Goal: Information Seeking & Learning: Learn about a topic

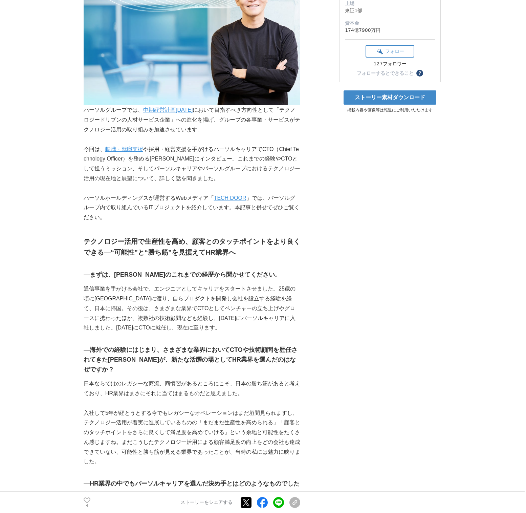
scroll to position [163, 0]
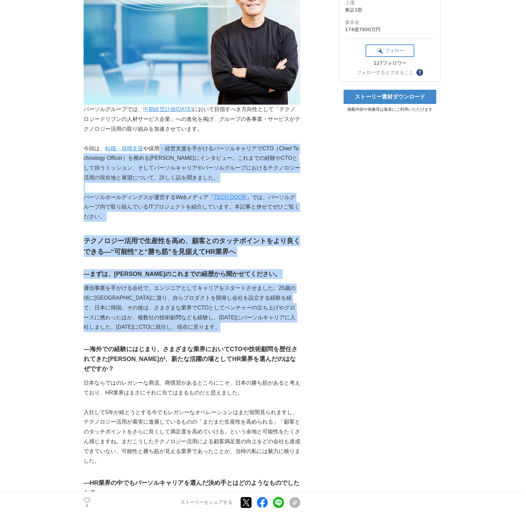
drag, startPoint x: 161, startPoint y: 138, endPoint x: 161, endPoint y: 325, distance: 186.8
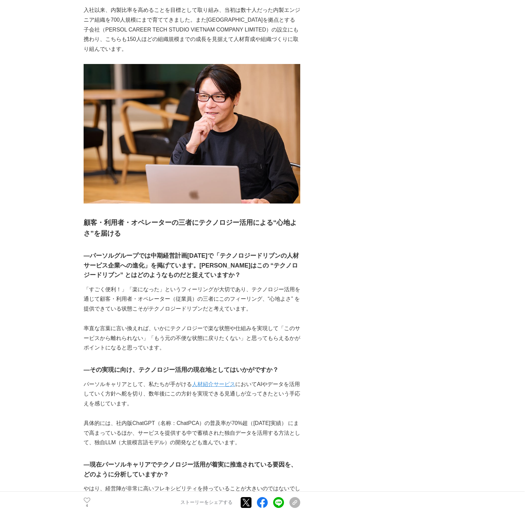
scroll to position [866, 0]
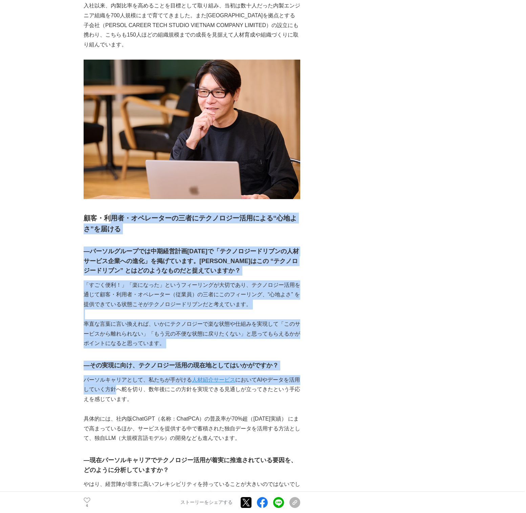
drag, startPoint x: 110, startPoint y: 195, endPoint x: 115, endPoint y: 366, distance: 170.6
click at [115, 366] on div "パーソルグループでは、 中期経営計画[DATE] において目指すべき方向性として「テクノロジードリブンの人材サービス企業」への進化を掲げ、グループの各事業・サ…" at bounding box center [192, 364] width 217 height 2217
click at [115, 375] on p "パーソルキャリアとして、私たちが手がける 人材紹介サービス においてAIやデータを活用していく方針へ舵を切り、数年後にこの方針を実現できる見通しが立ってきたと…" at bounding box center [192, 389] width 217 height 29
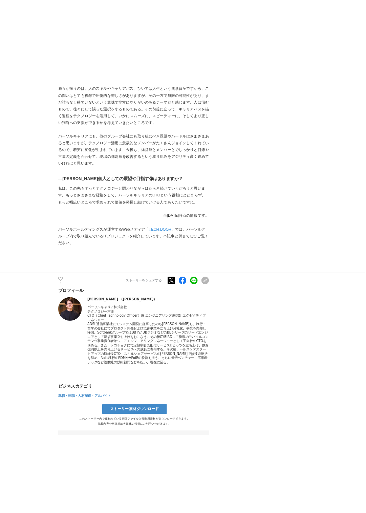
scroll to position [2224, 0]
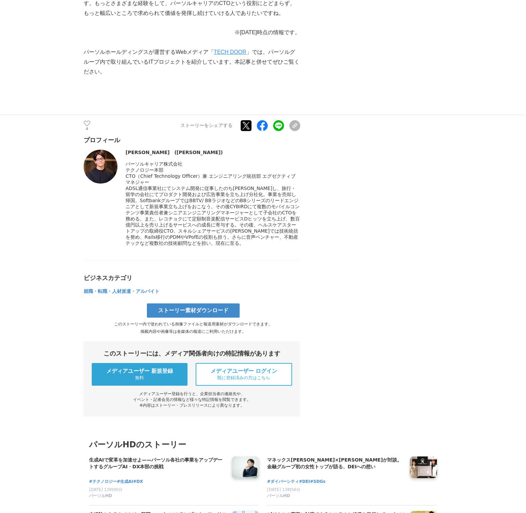
click at [230, 212] on span at bounding box center [213, 215] width 174 height 60
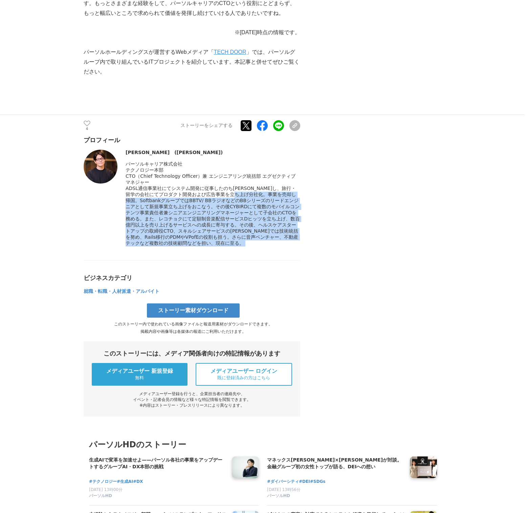
click at [240, 226] on div at bounding box center [213, 215] width 175 height 61
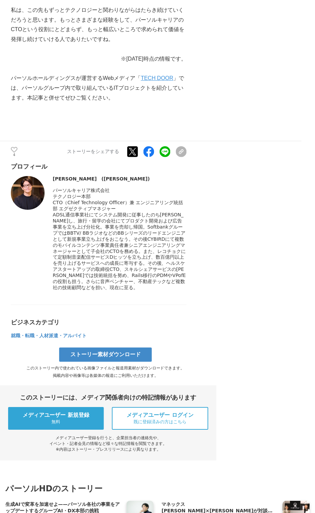
scroll to position [2433, 0]
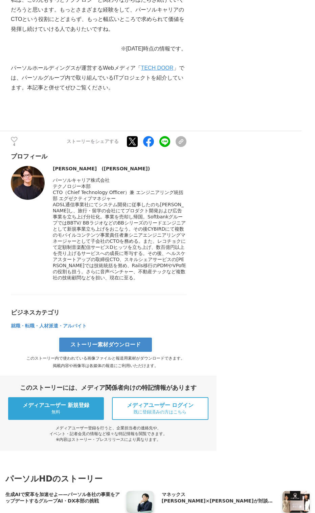
click at [91, 202] on span at bounding box center [119, 241] width 133 height 78
drag, startPoint x: 157, startPoint y: 233, endPoint x: 138, endPoint y: 233, distance: 19.0
click at [138, 233] on div at bounding box center [120, 241] width 134 height 79
copy span "[PERSON_NAME]"
